Goal: Task Accomplishment & Management: Manage account settings

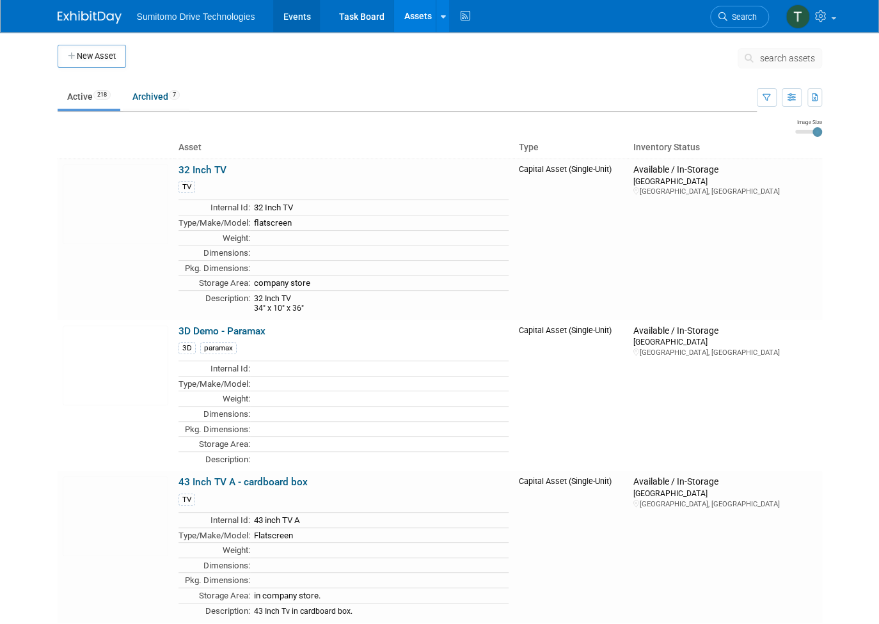
click at [273, 15] on link "Events" at bounding box center [296, 16] width 47 height 32
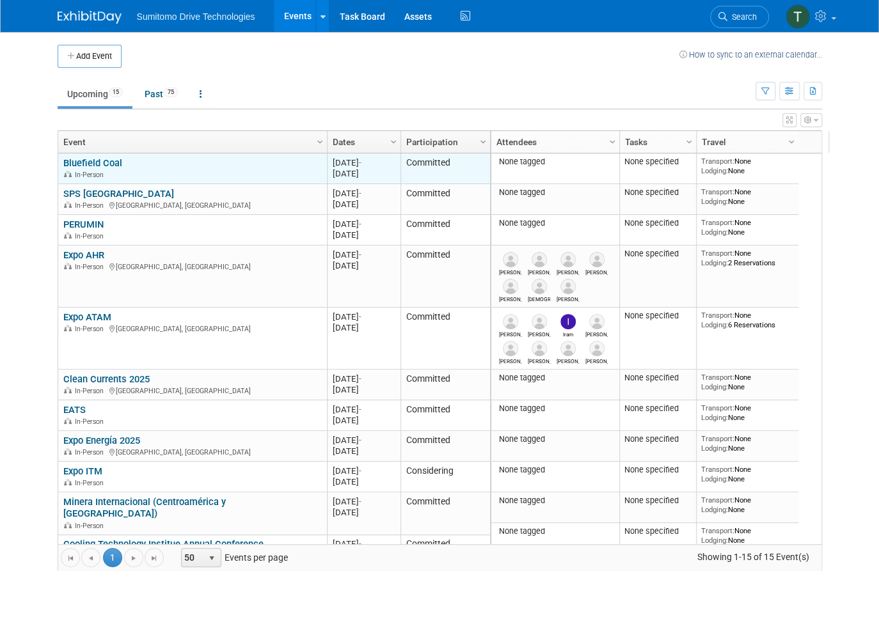
click at [96, 162] on link "Bluefield Coal" at bounding box center [92, 163] width 59 height 12
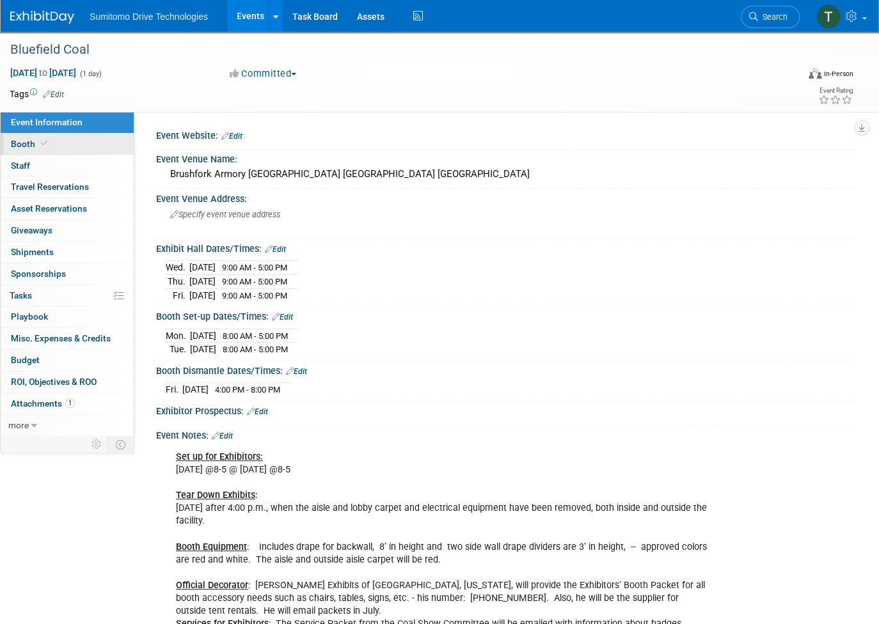
click at [40, 137] on link "Booth" at bounding box center [67, 144] width 133 height 21
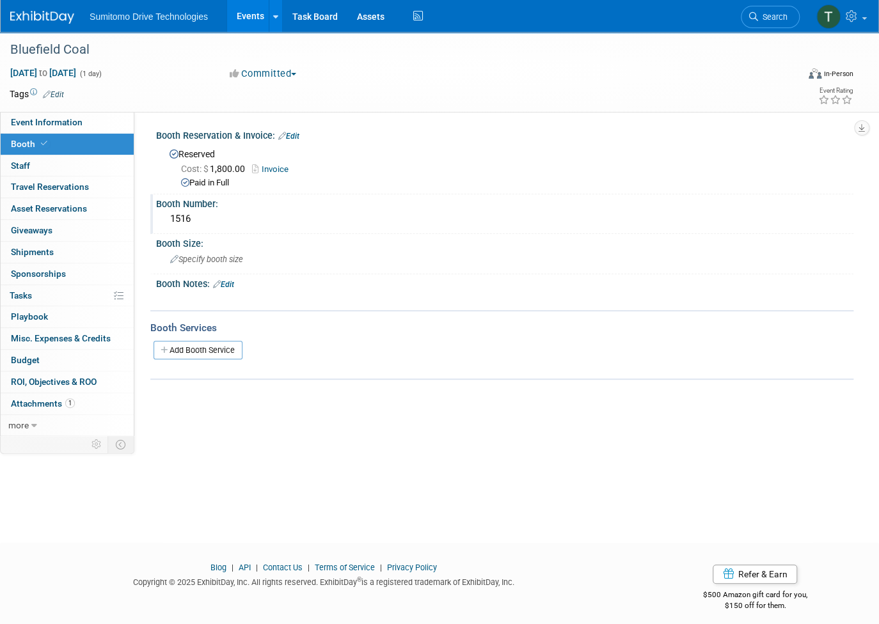
click at [201, 209] on div "1516" at bounding box center [505, 219] width 678 height 20
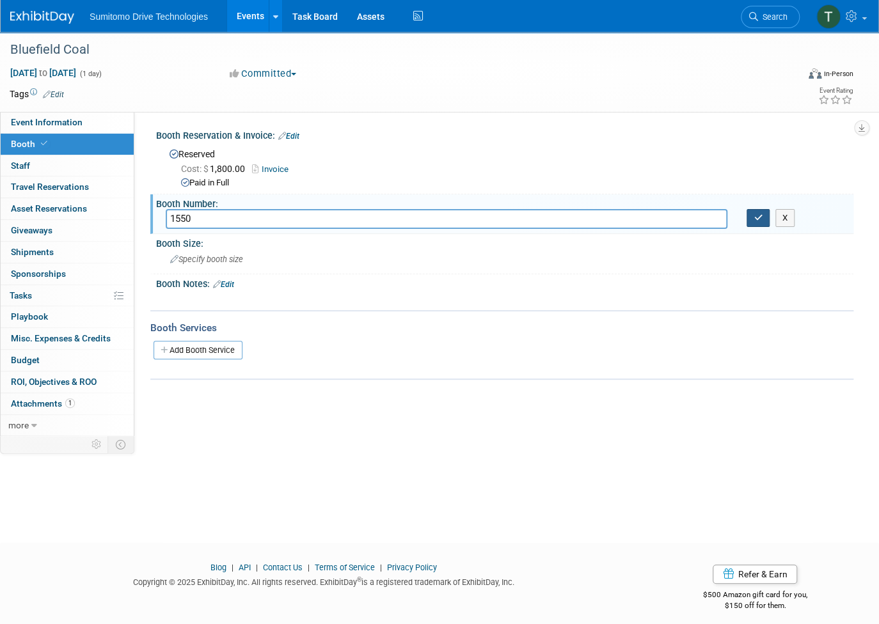
type input "1550"
click at [757, 211] on button "button" at bounding box center [757, 218] width 23 height 18
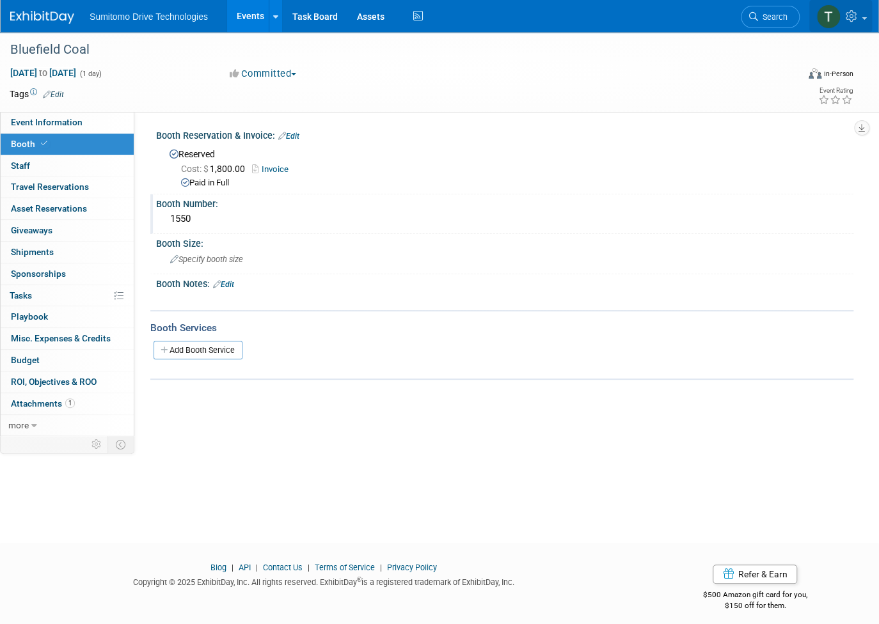
click at [851, 18] on icon at bounding box center [852, 16] width 15 height 12
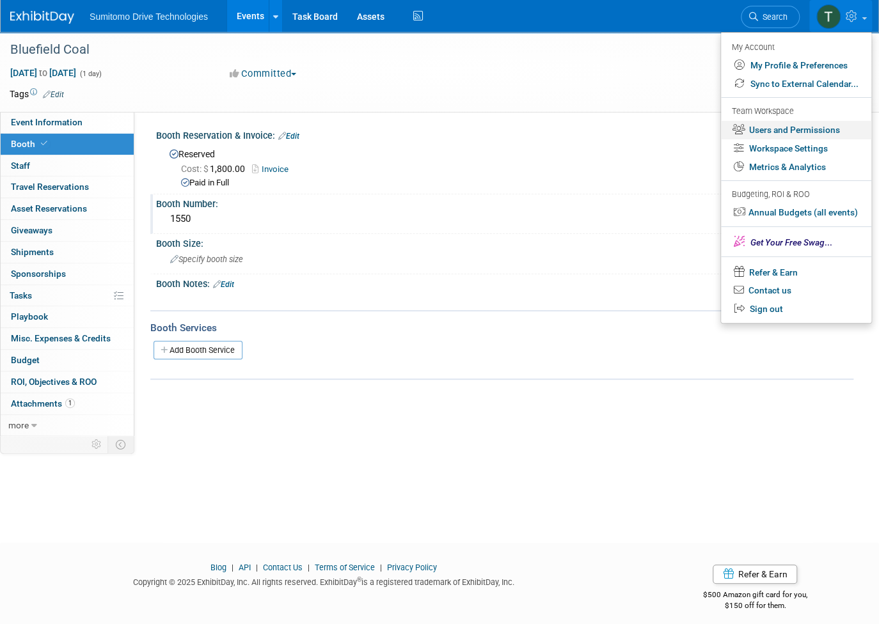
click at [769, 128] on link "Users and Permissions" at bounding box center [796, 130] width 150 height 19
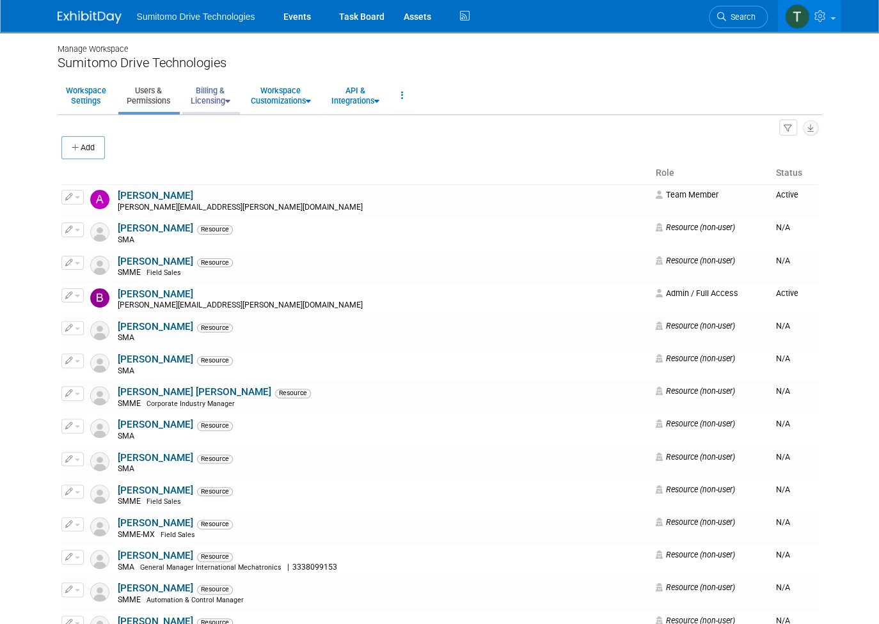
click at [201, 90] on link "Billing & Licensing" at bounding box center [210, 95] width 56 height 31
click at [213, 139] on link "Billing Information" at bounding box center [240, 143] width 116 height 19
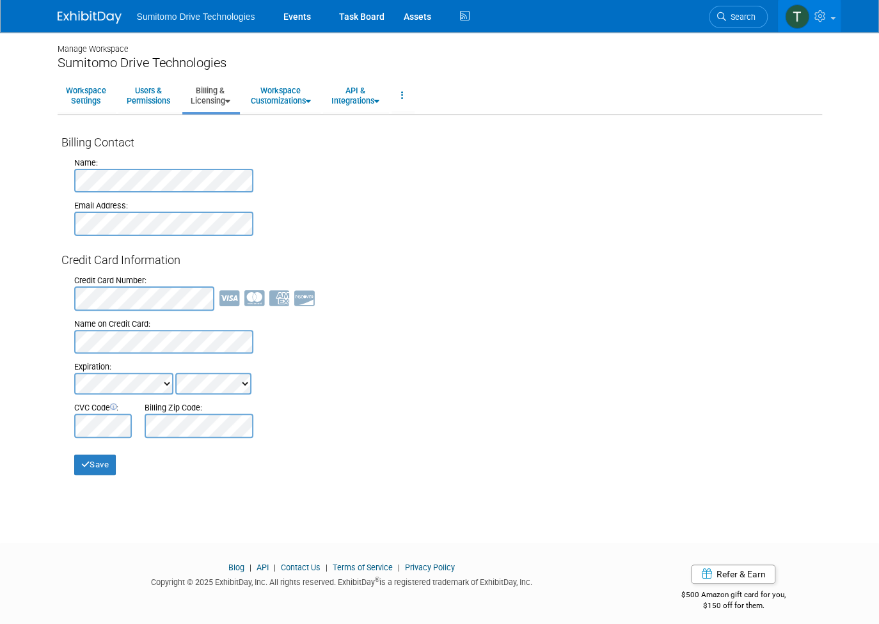
click at [205, 95] on link "Billing & Licensing" at bounding box center [210, 95] width 56 height 31
click at [218, 161] on link "Payment Receipts" at bounding box center [240, 162] width 116 height 19
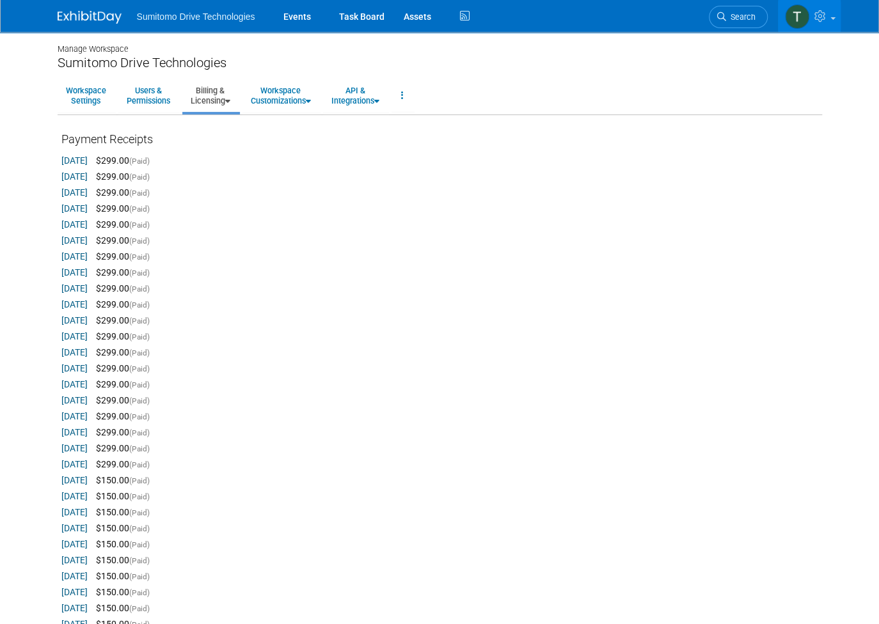
click at [81, 159] on link "[DATE]" at bounding box center [74, 160] width 26 height 10
